Goal: Navigation & Orientation: Go to known website

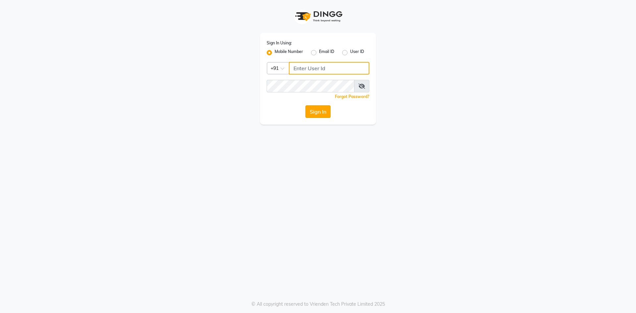
type input "6280533030"
click at [311, 112] on button "Sign In" at bounding box center [317, 111] width 25 height 13
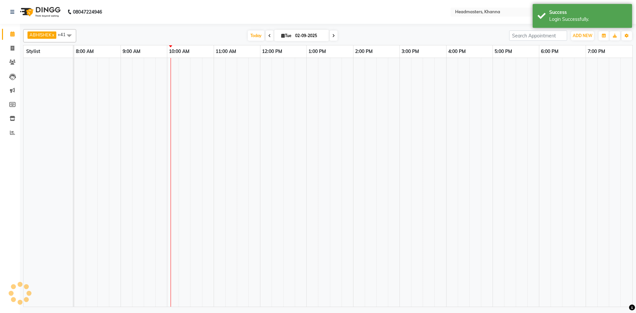
select select "en"
